Goal: Task Accomplishment & Management: Manage account settings

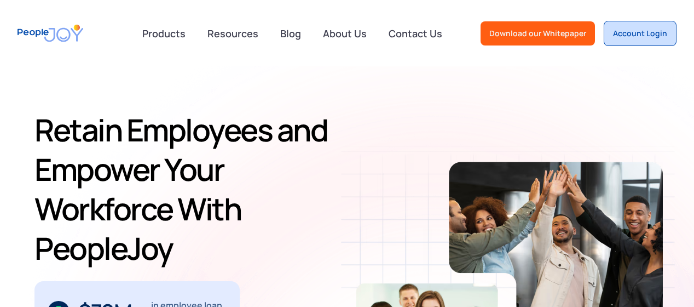
click at [635, 34] on div "Account Login" at bounding box center [640, 33] width 54 height 11
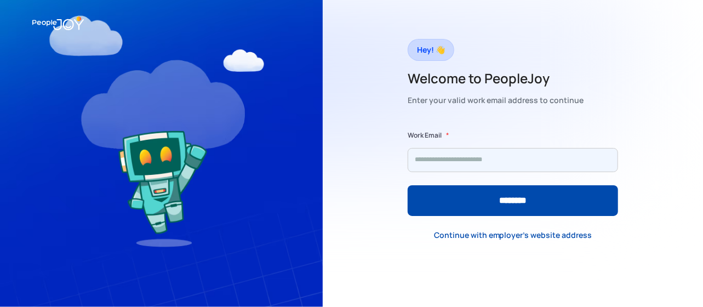
click at [507, 160] on input "Form" at bounding box center [512, 160] width 210 height 24
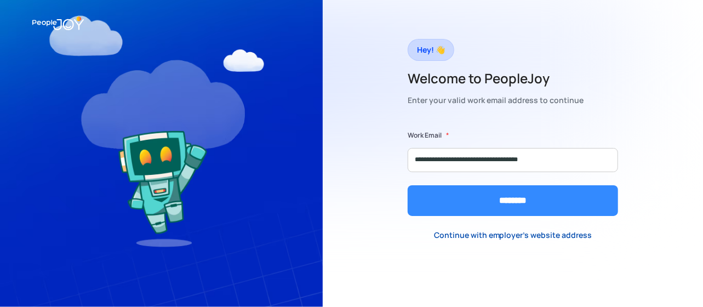
type input "**********"
click at [513, 191] on input "********" at bounding box center [512, 200] width 210 height 31
